Goal: Obtain resource: Download file/media

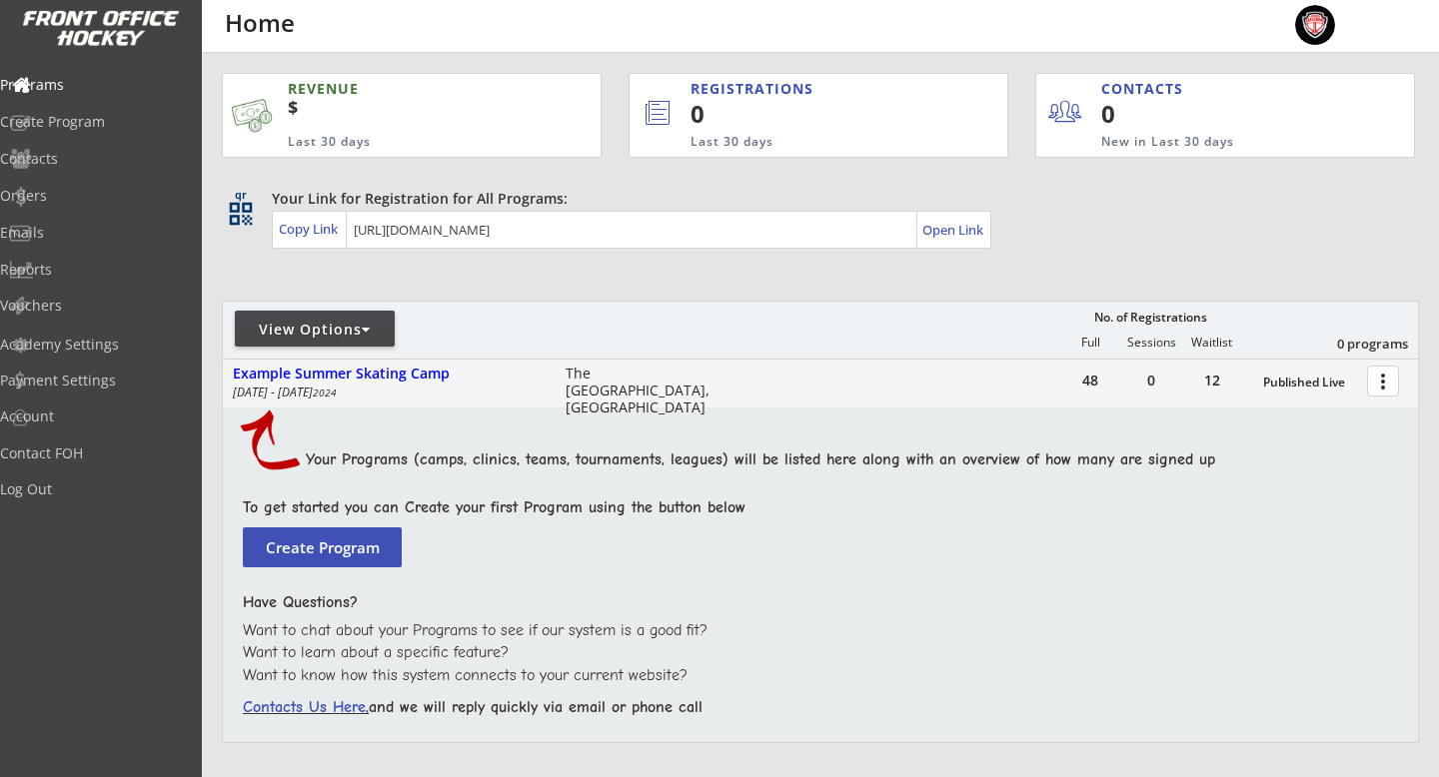
click at [322, 336] on div "View Options" at bounding box center [315, 330] width 160 height 20
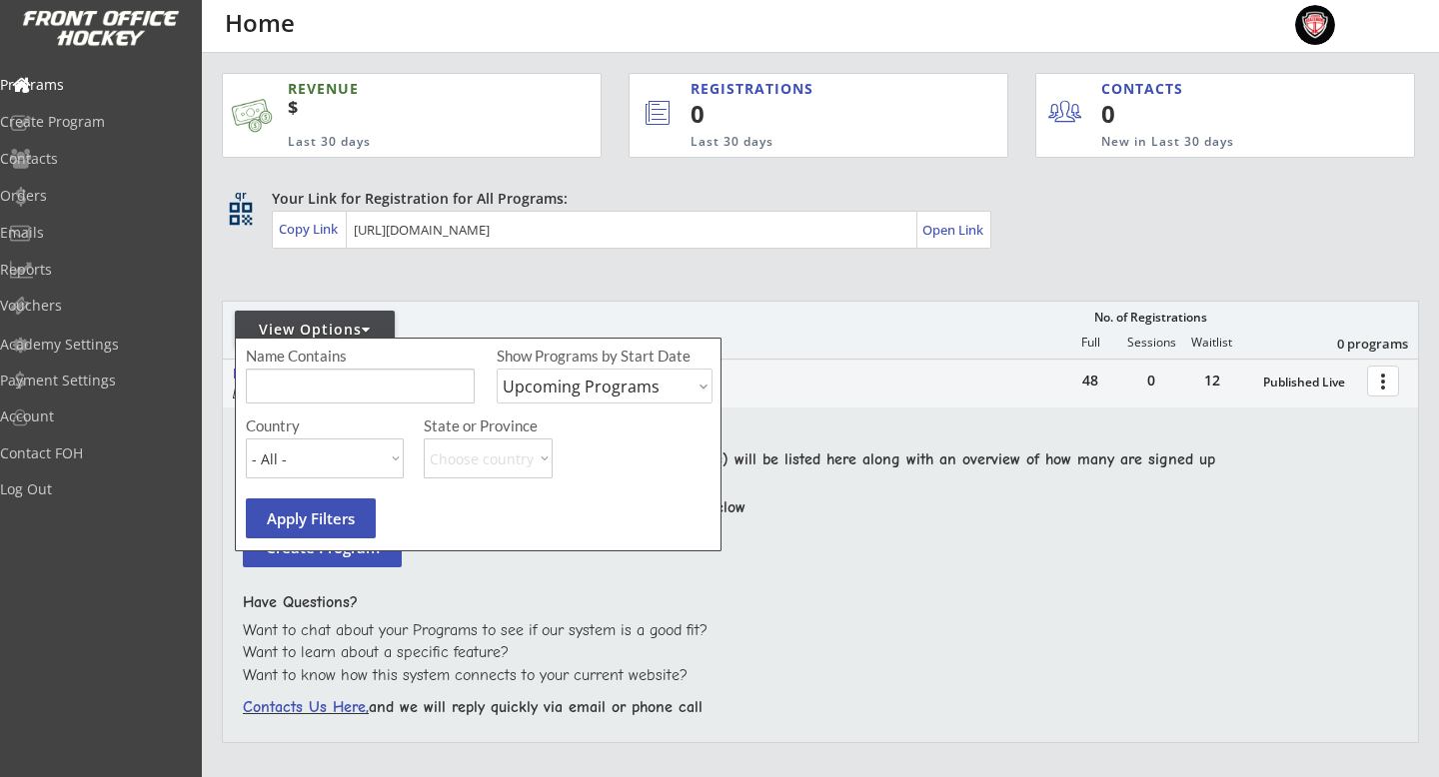
click at [614, 383] on select "Upcoming Programs Past Programs Specific Date Range" at bounding box center [605, 386] width 216 height 35
select select ""Past Programs""
click at [497, 369] on select "Upcoming Programs Past Programs Specific Date Range" at bounding box center [605, 386] width 216 height 35
click at [331, 532] on button "Apply Filters" at bounding box center [311, 519] width 130 height 40
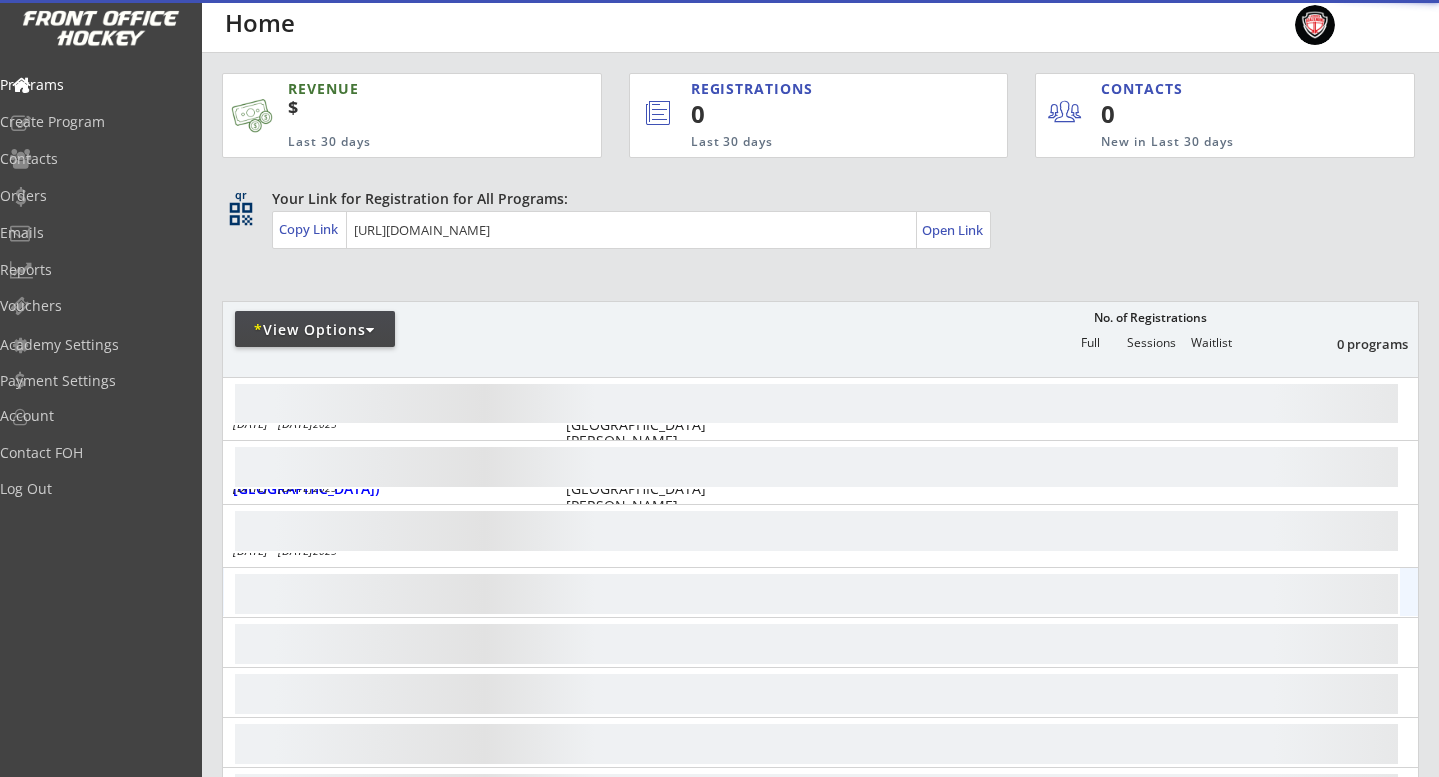
click at [480, 600] on div "more_vert" at bounding box center [820, 593] width 1195 height 48
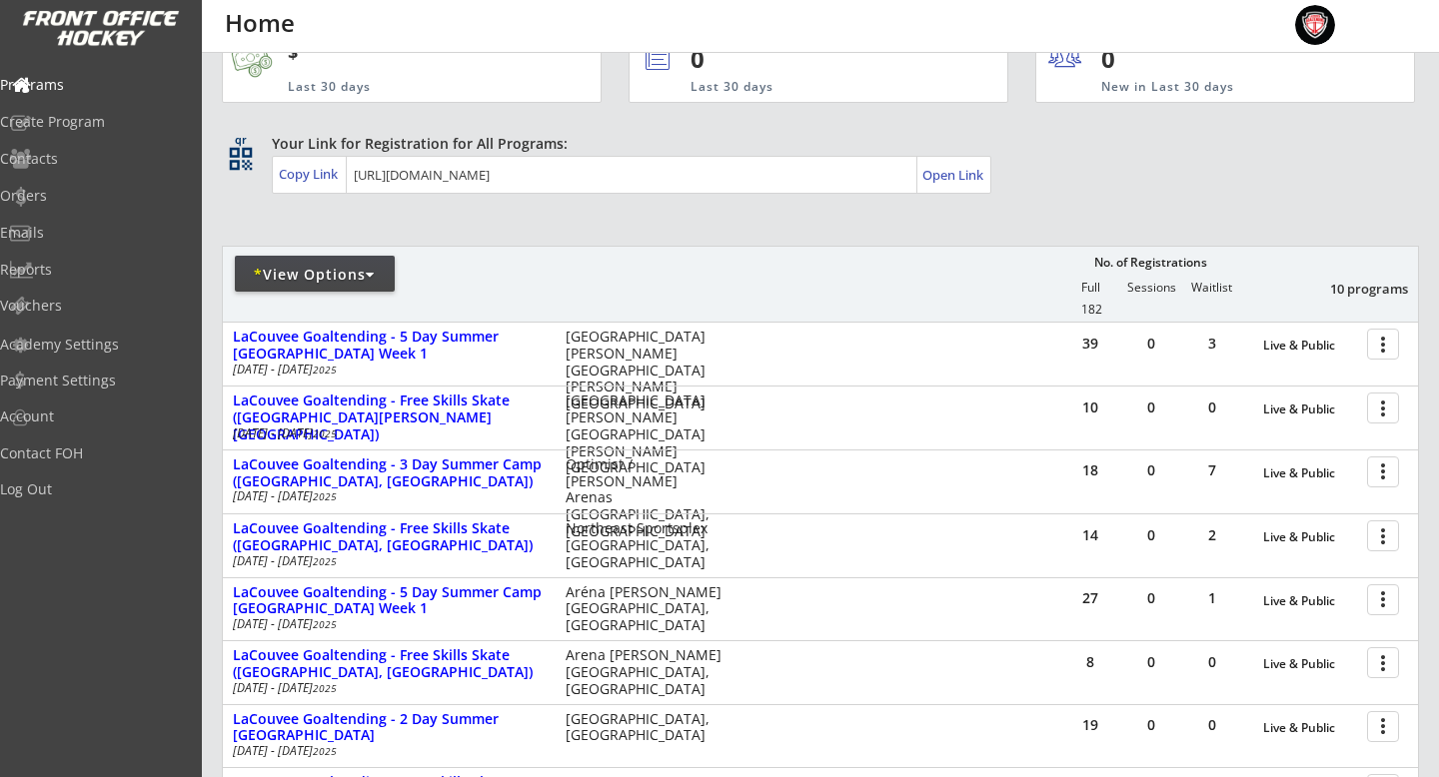
scroll to position [64, 0]
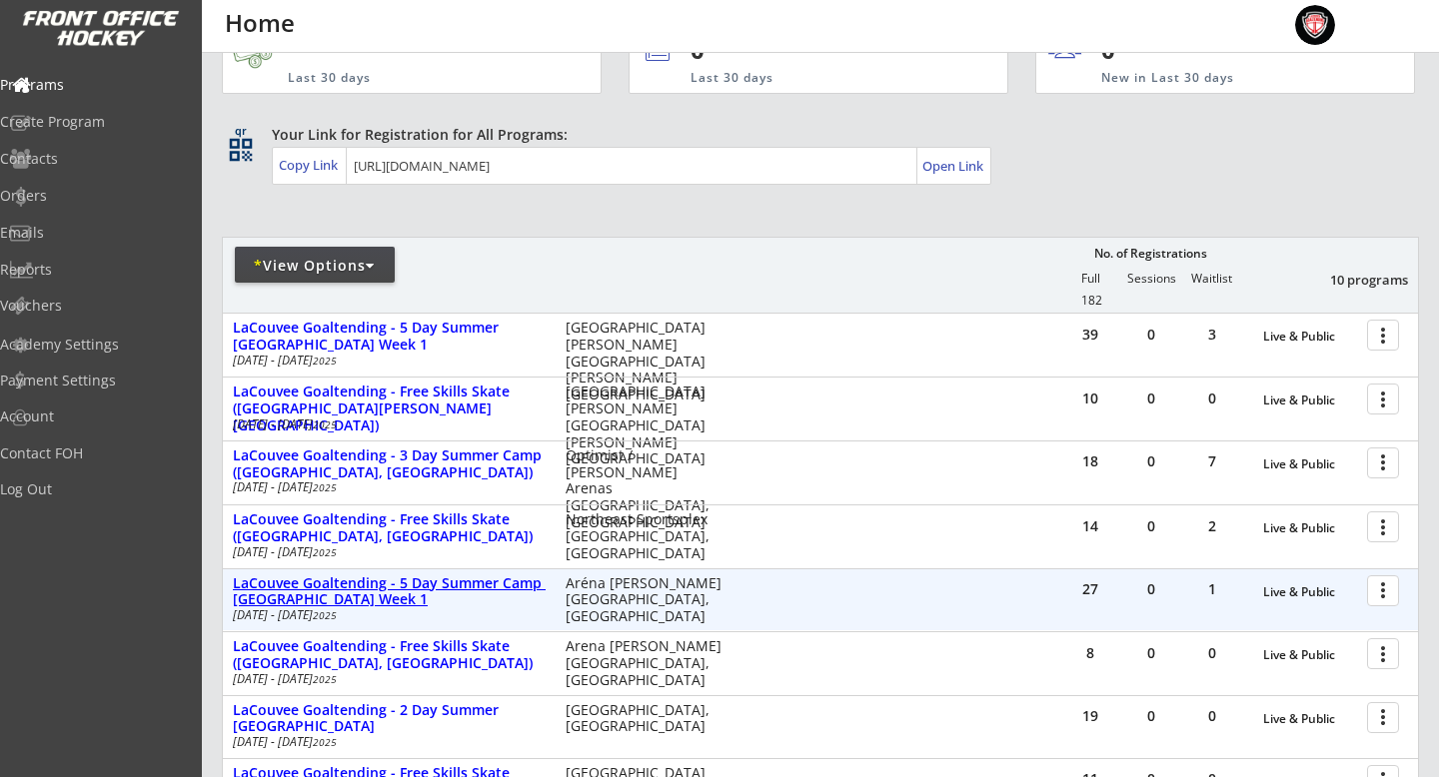
click at [372, 585] on div "LaCouvee Goaltending - 5 Day Summer Camp [GEOGRAPHIC_DATA] Week 1" at bounding box center [389, 593] width 312 height 34
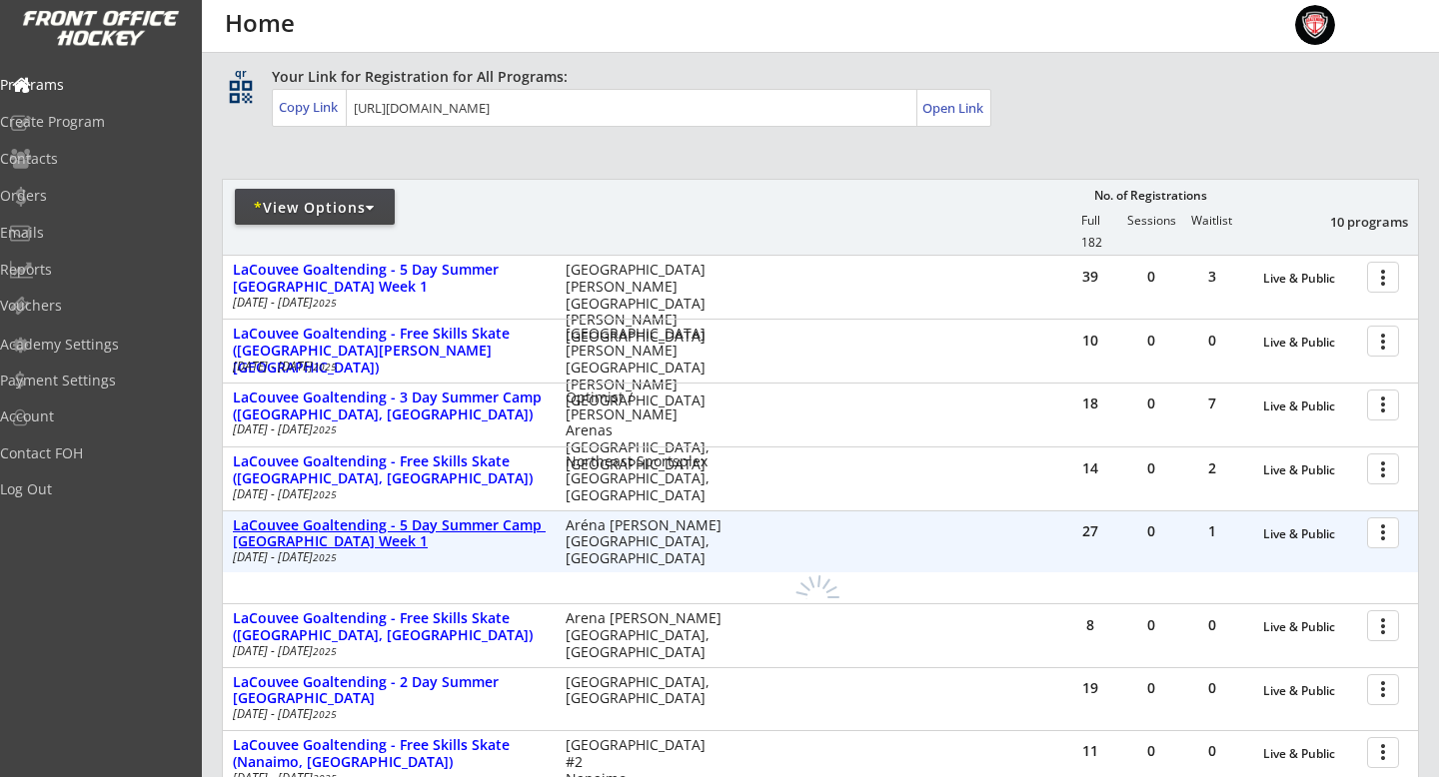
scroll to position [150, 0]
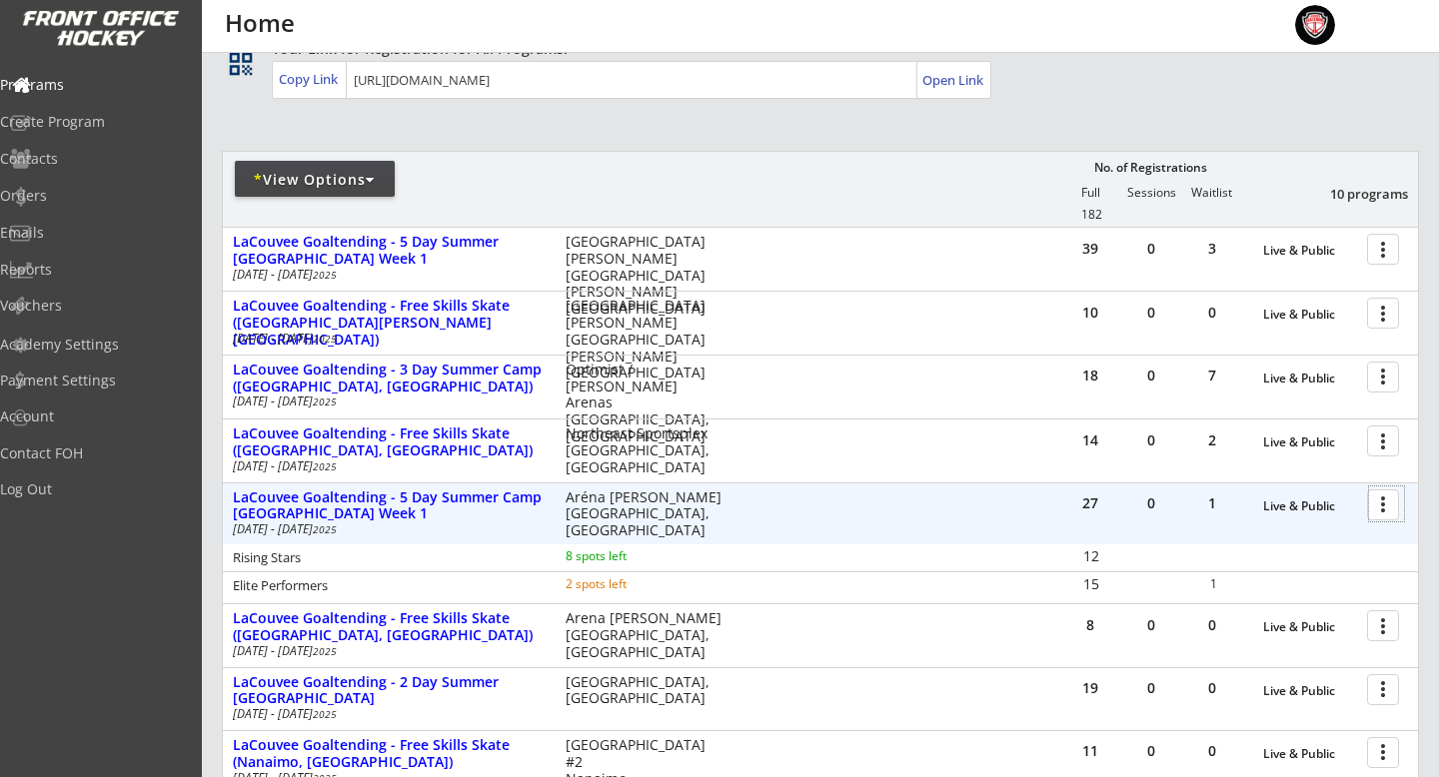
click at [1390, 513] on div at bounding box center [1386, 504] width 35 height 35
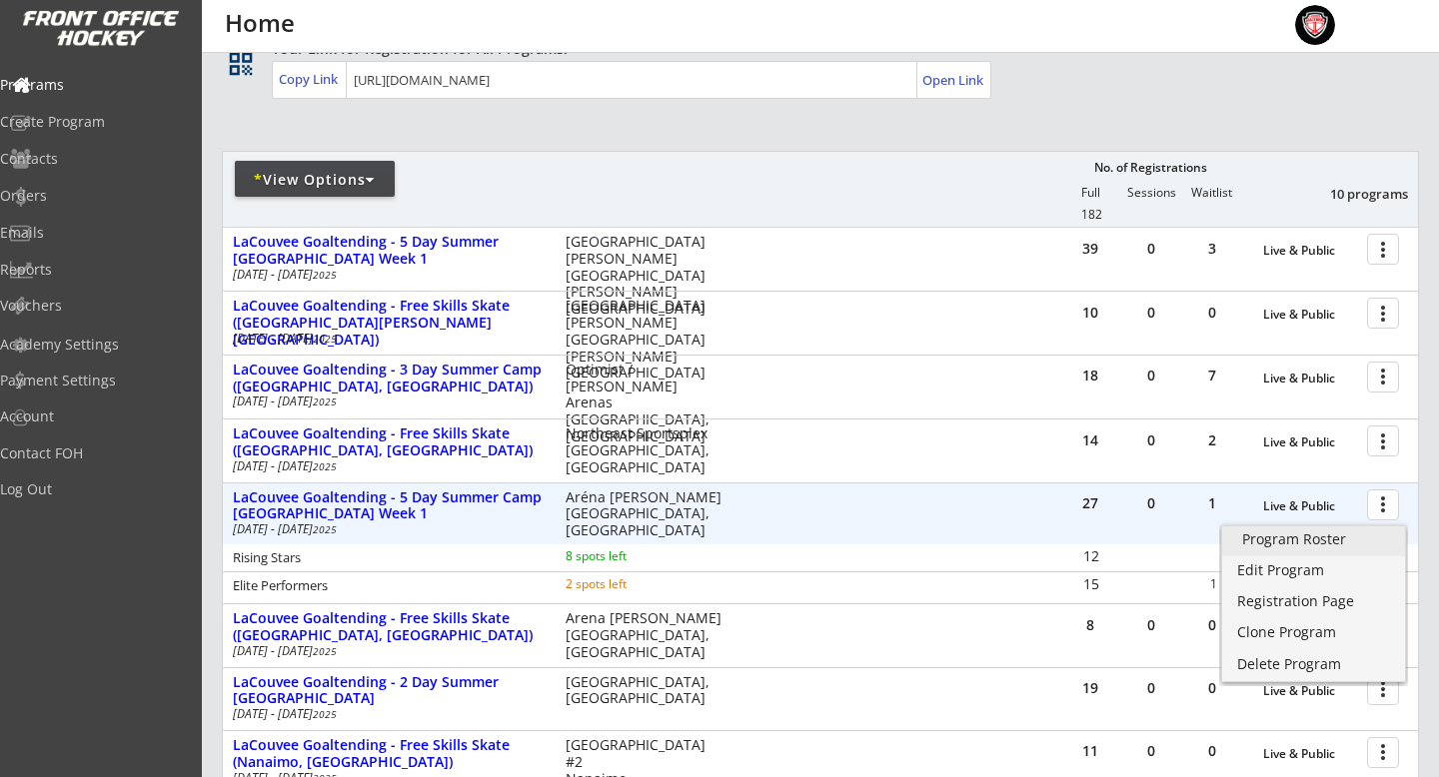
click at [1330, 543] on div "Program Roster" at bounding box center [1313, 540] width 143 height 14
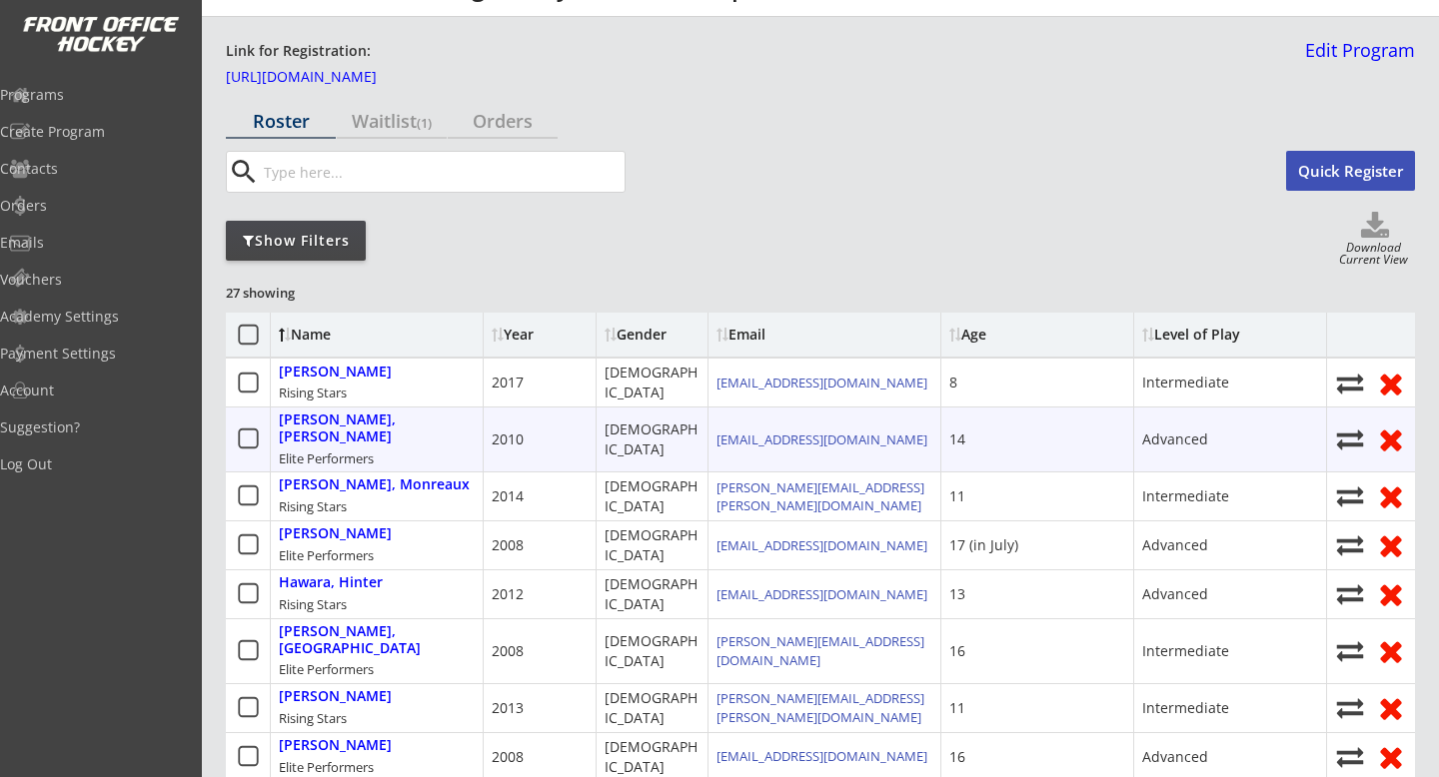
scroll to position [44, 0]
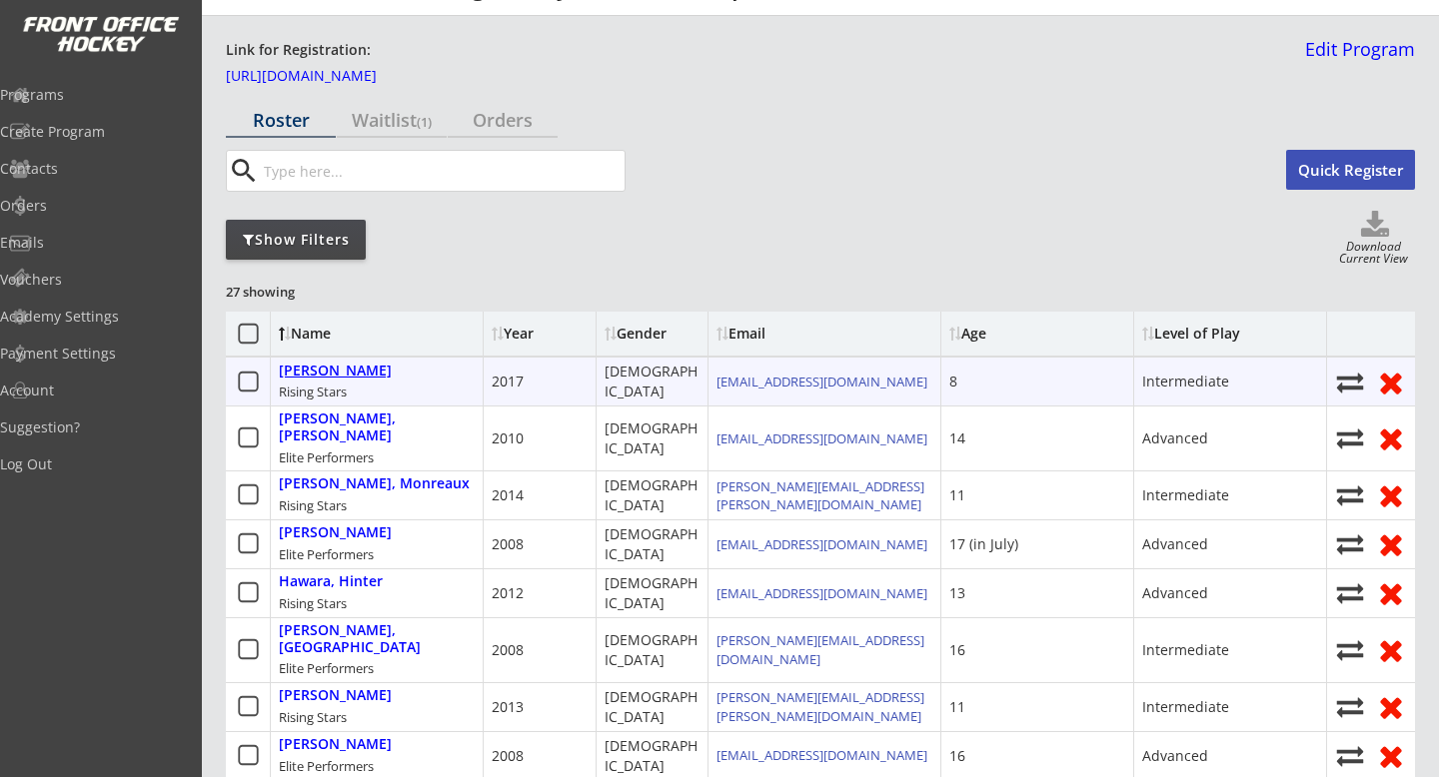
click at [333, 367] on div "[PERSON_NAME]" at bounding box center [335, 371] width 113 height 17
select select ""Small""
select select ""Intermediate""
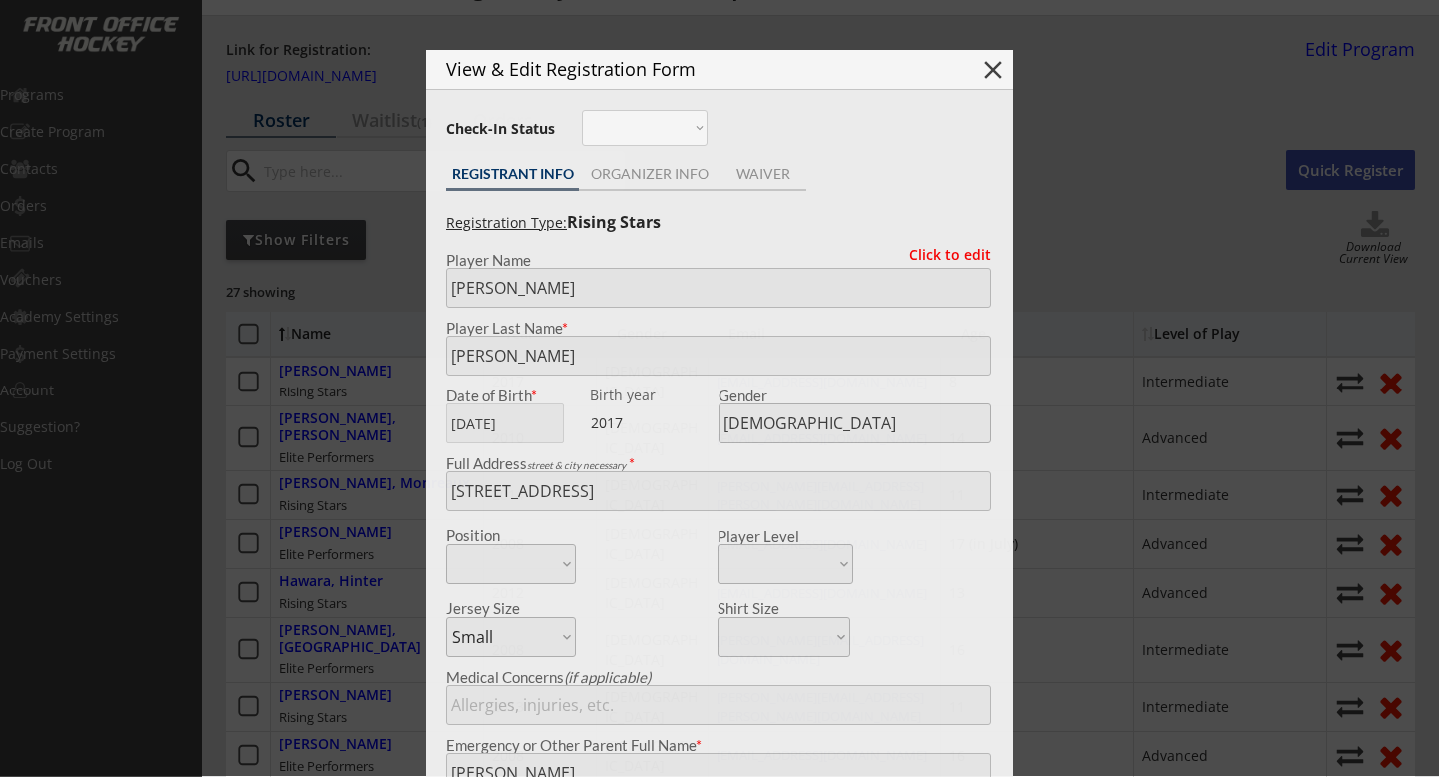
type input "8"
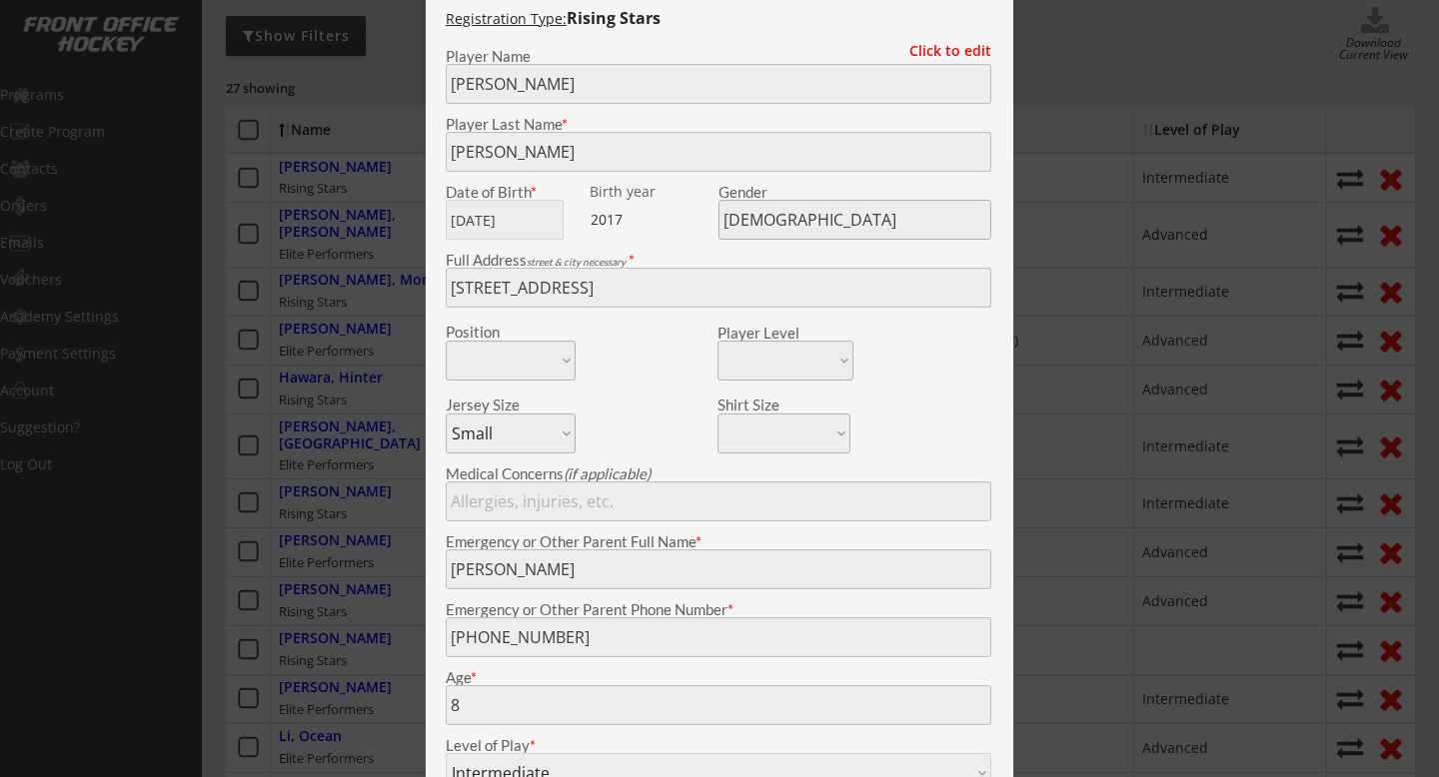
scroll to position [241, 0]
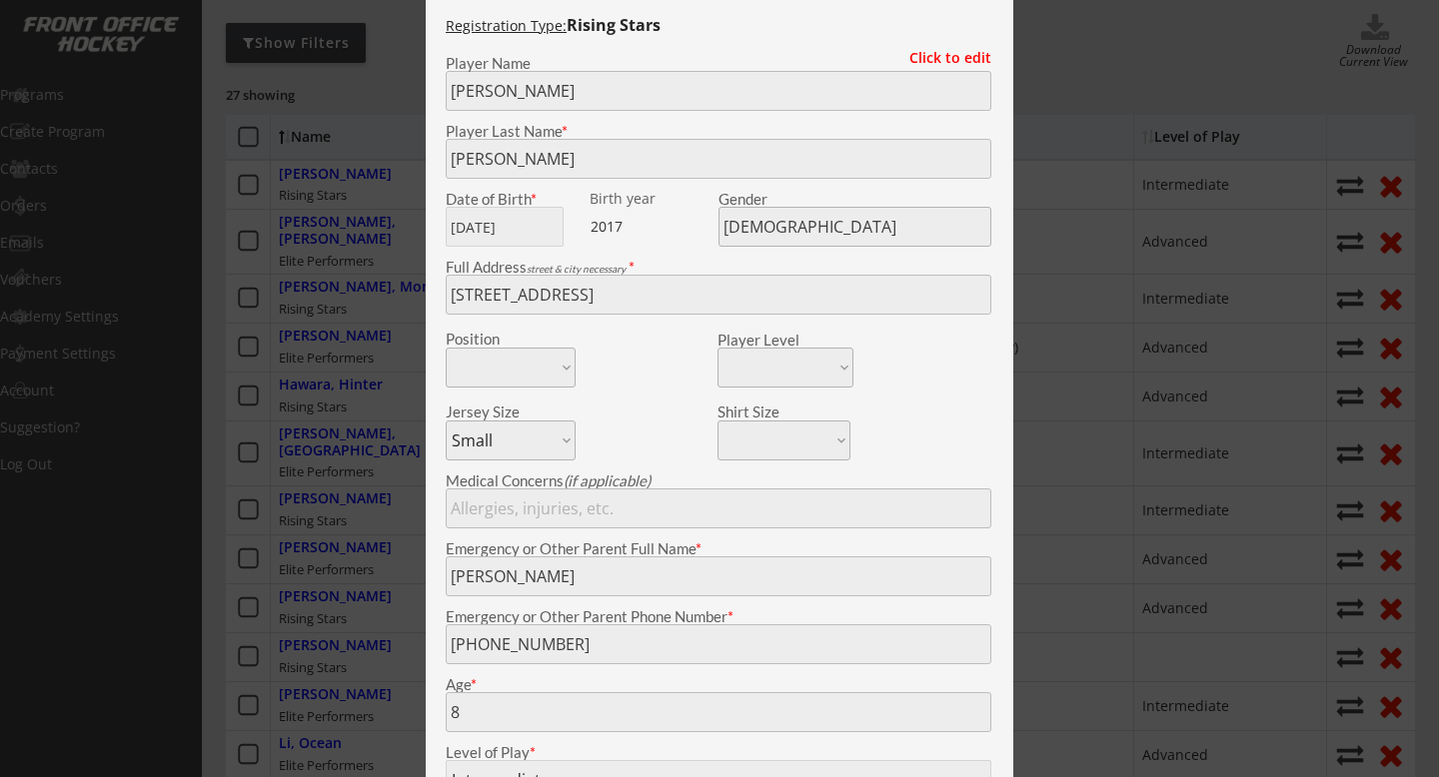
click at [352, 206] on div at bounding box center [719, 388] width 1439 height 777
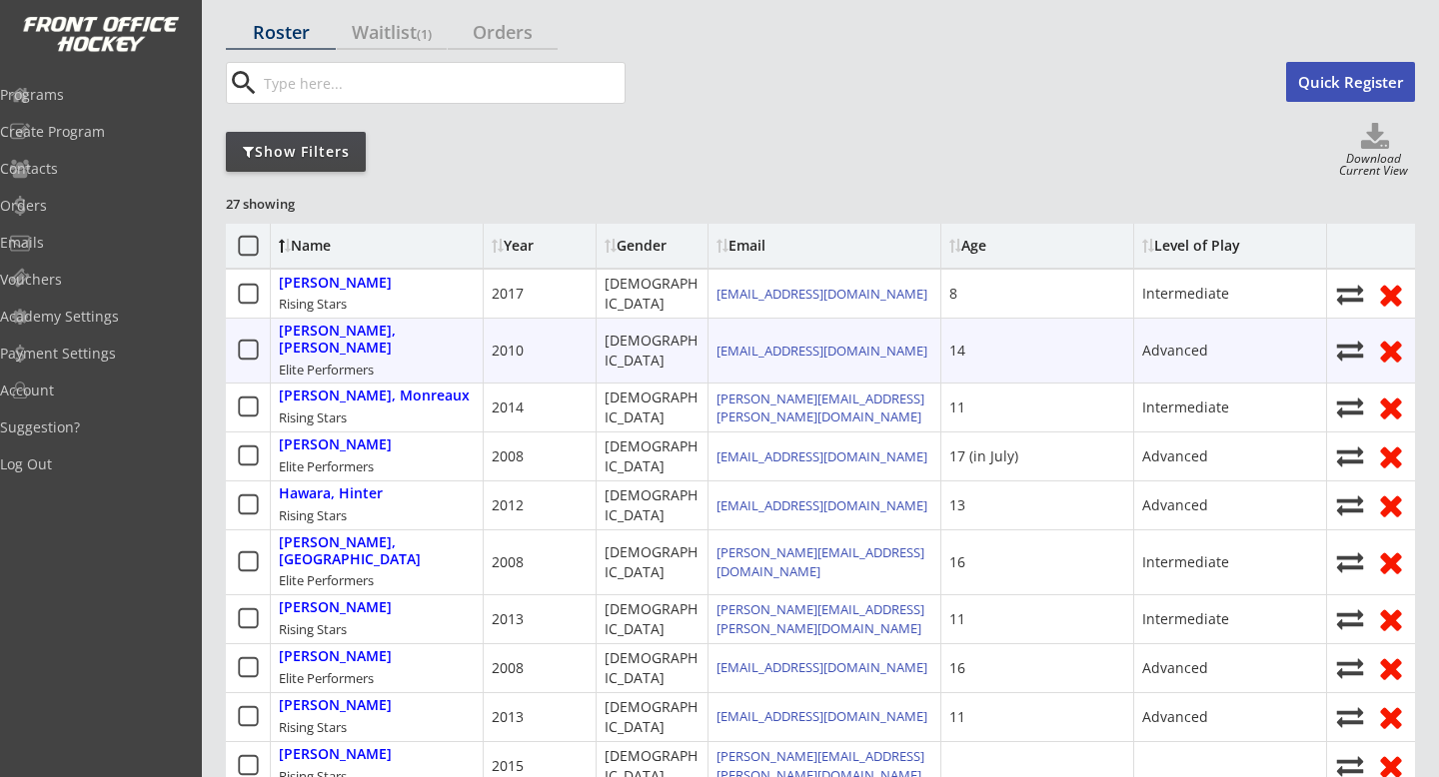
scroll to position [125, 0]
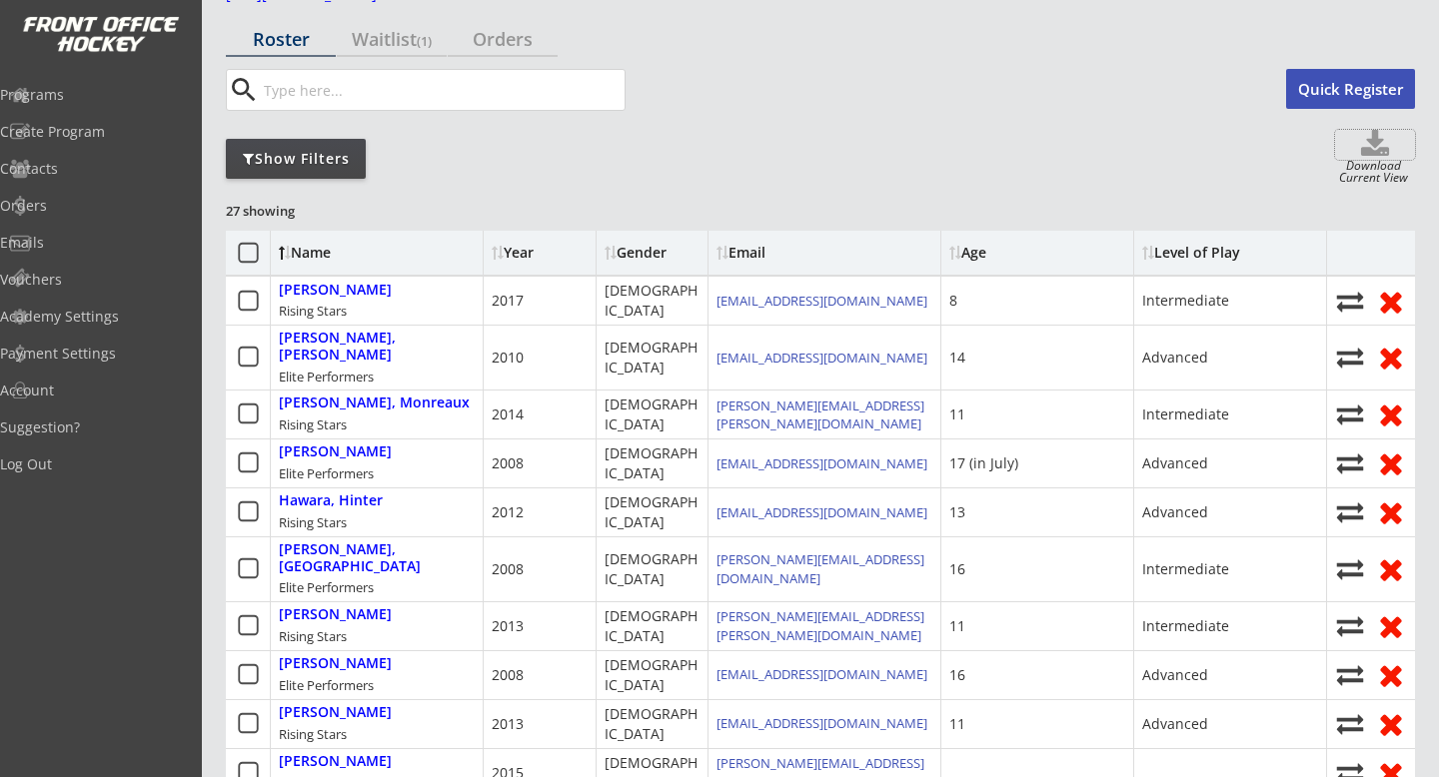
click at [1382, 146] on icon at bounding box center [1375, 145] width 80 height 30
select select ""Player Info""
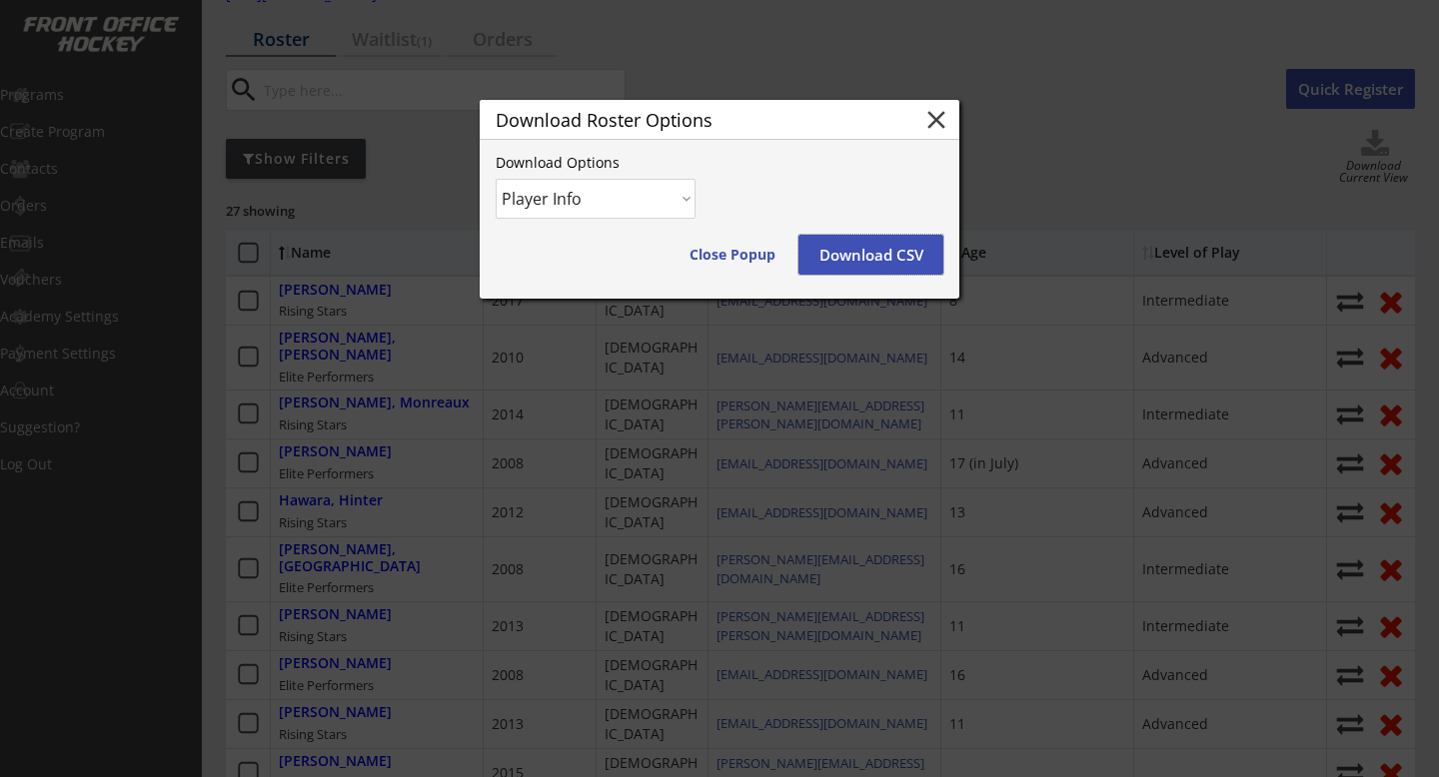
click at [865, 250] on button "Download CSV" at bounding box center [870, 255] width 145 height 40
